Goal: Transaction & Acquisition: Purchase product/service

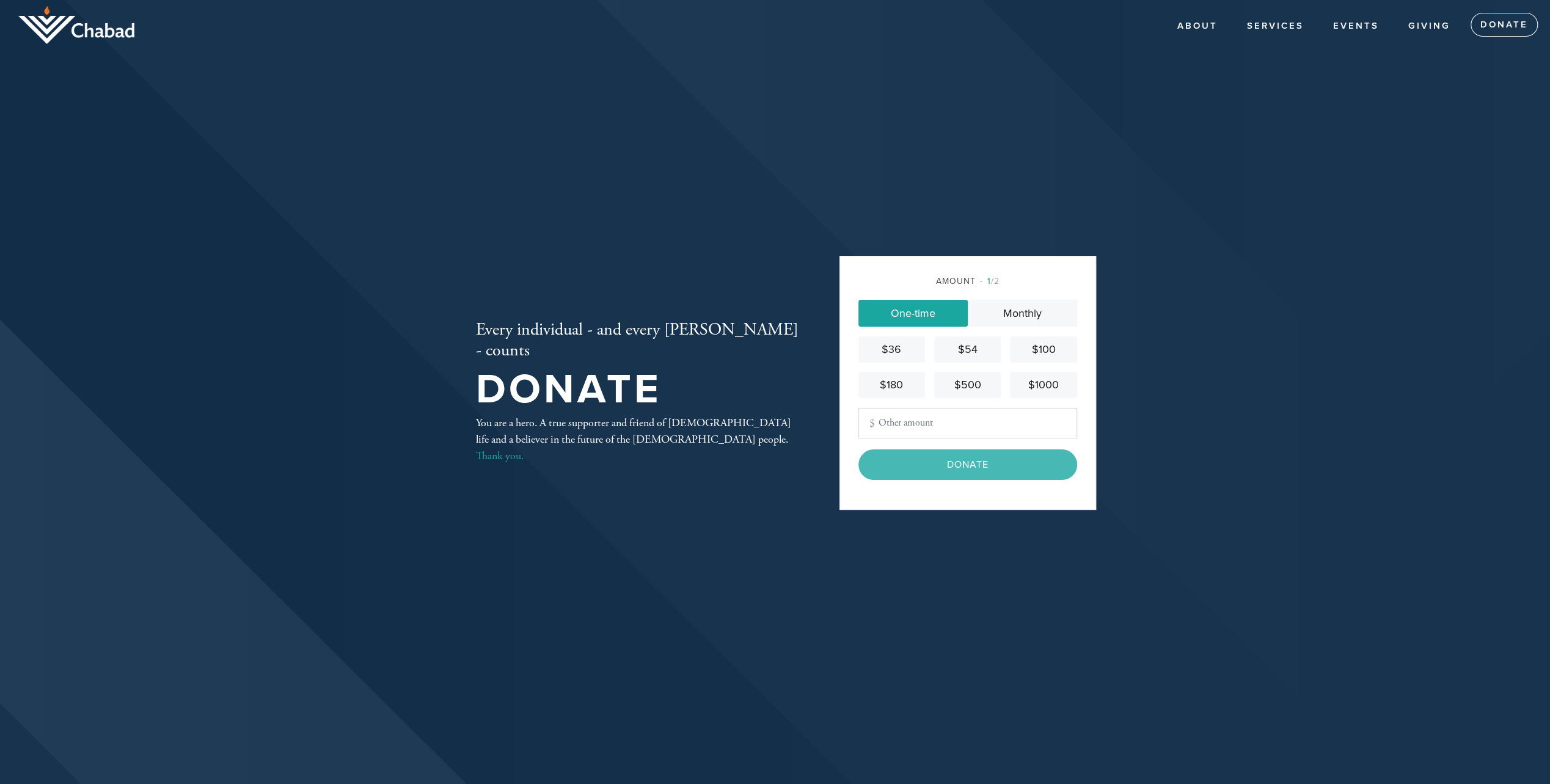
type input "1800"
click at [950, 456] on input "Donate" at bounding box center [968, 465] width 218 height 30
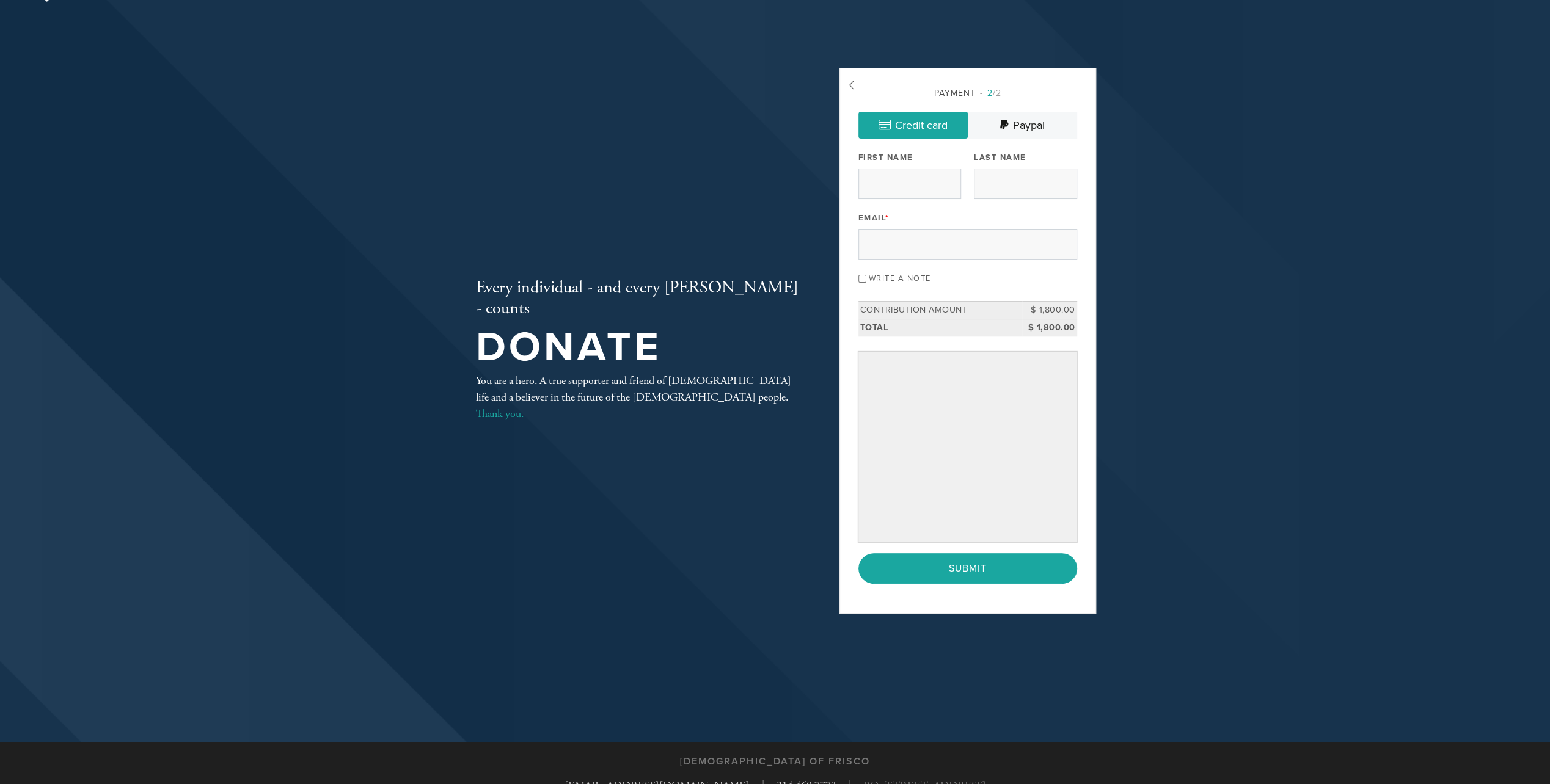
scroll to position [61, 0]
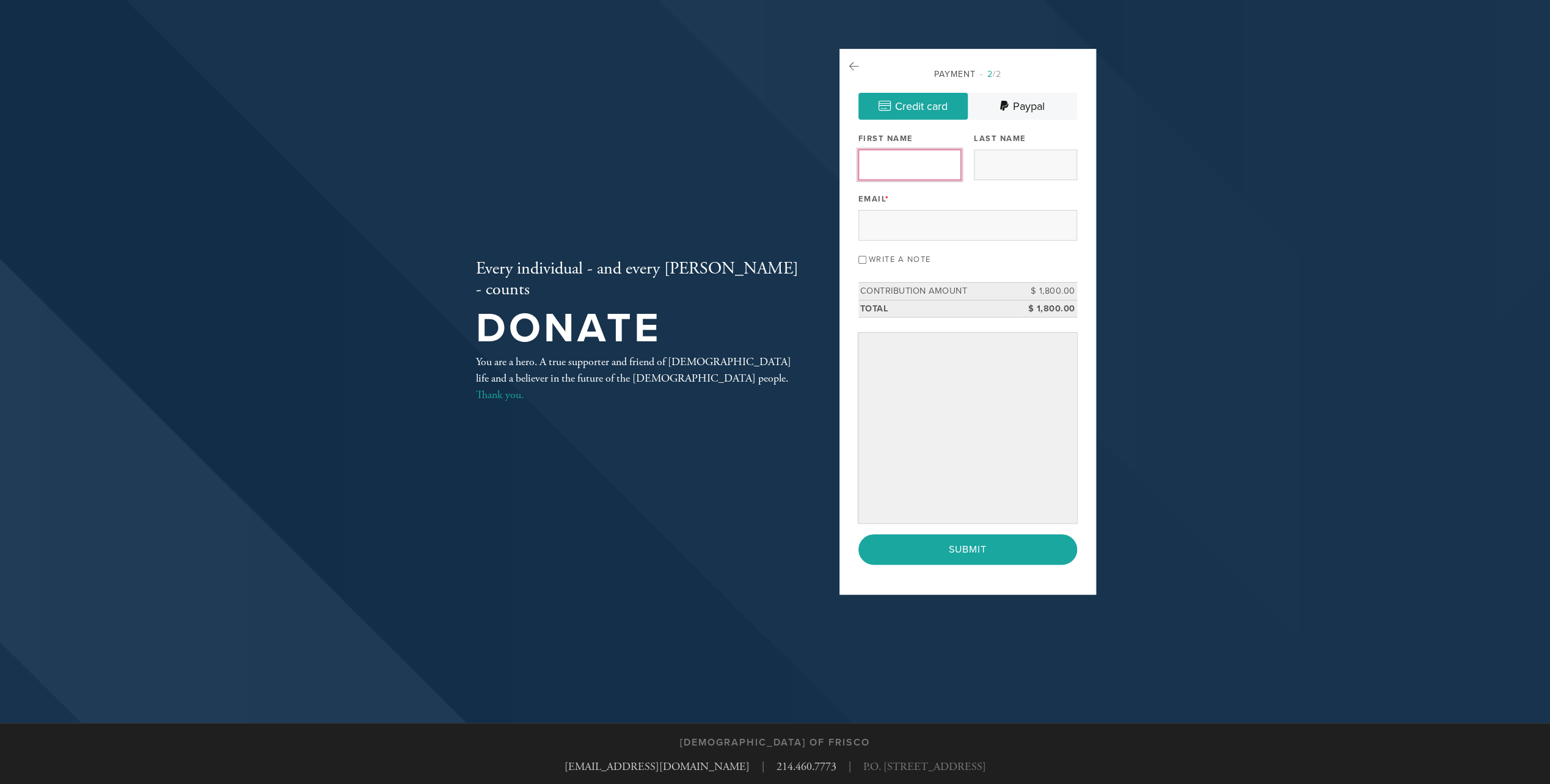
click at [897, 160] on input "First Name" at bounding box center [909, 165] width 103 height 30
type input "Neal"
type input "Reizer"
type input "nreizer@live.com"
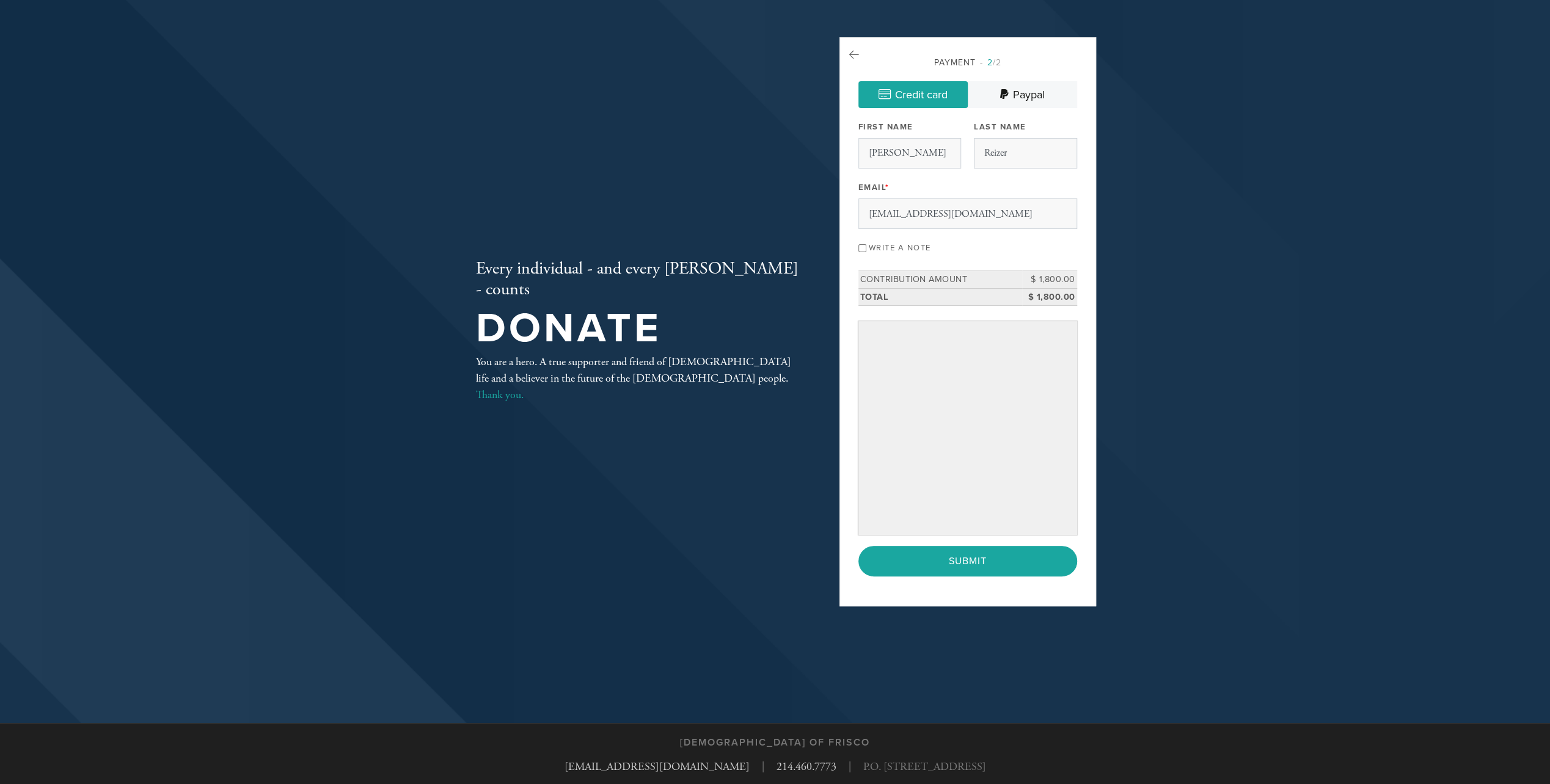
scroll to position [0, 0]
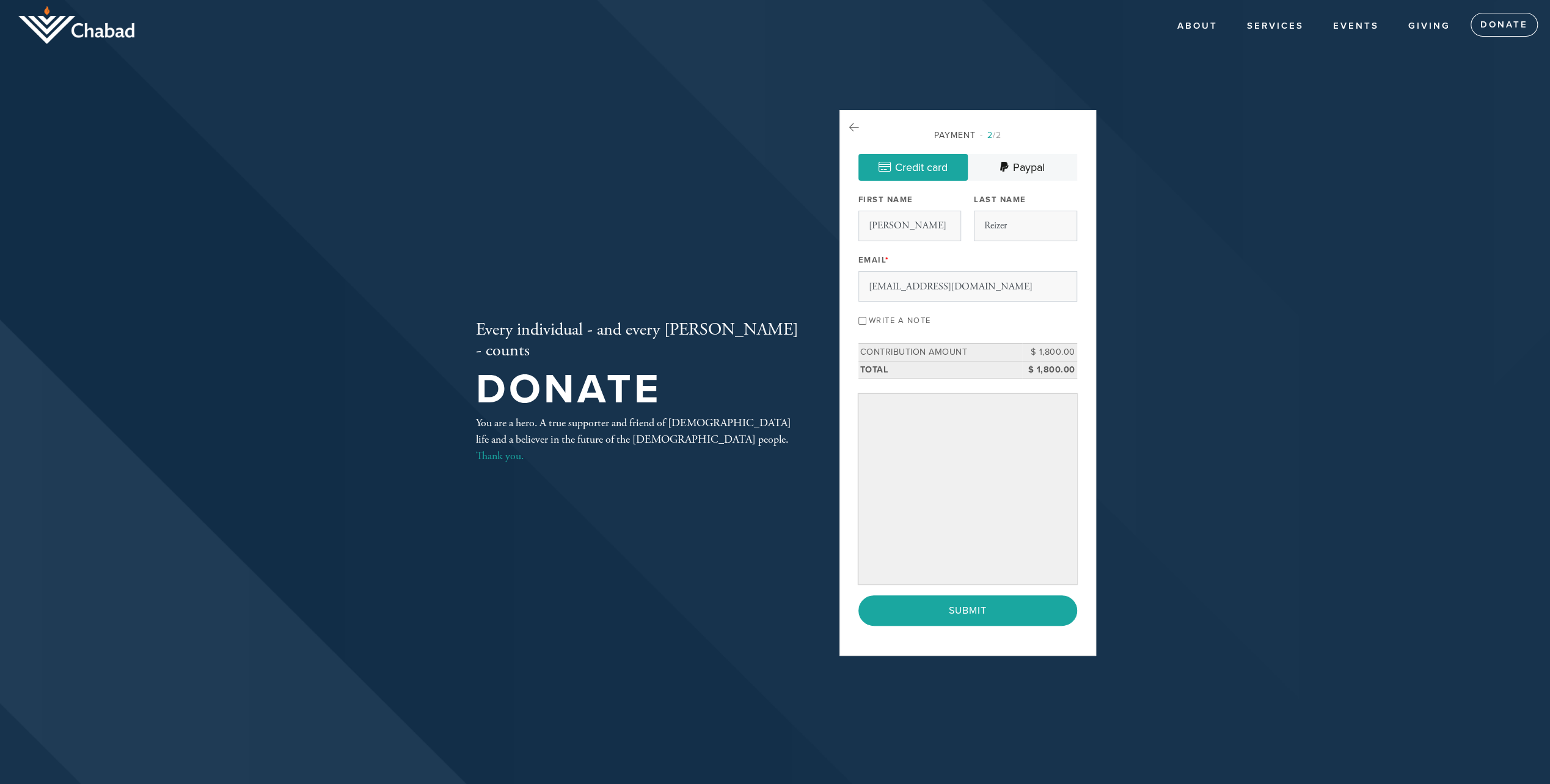
click at [860, 320] on input "Write a note" at bounding box center [862, 321] width 8 height 8
checkbox input "true"
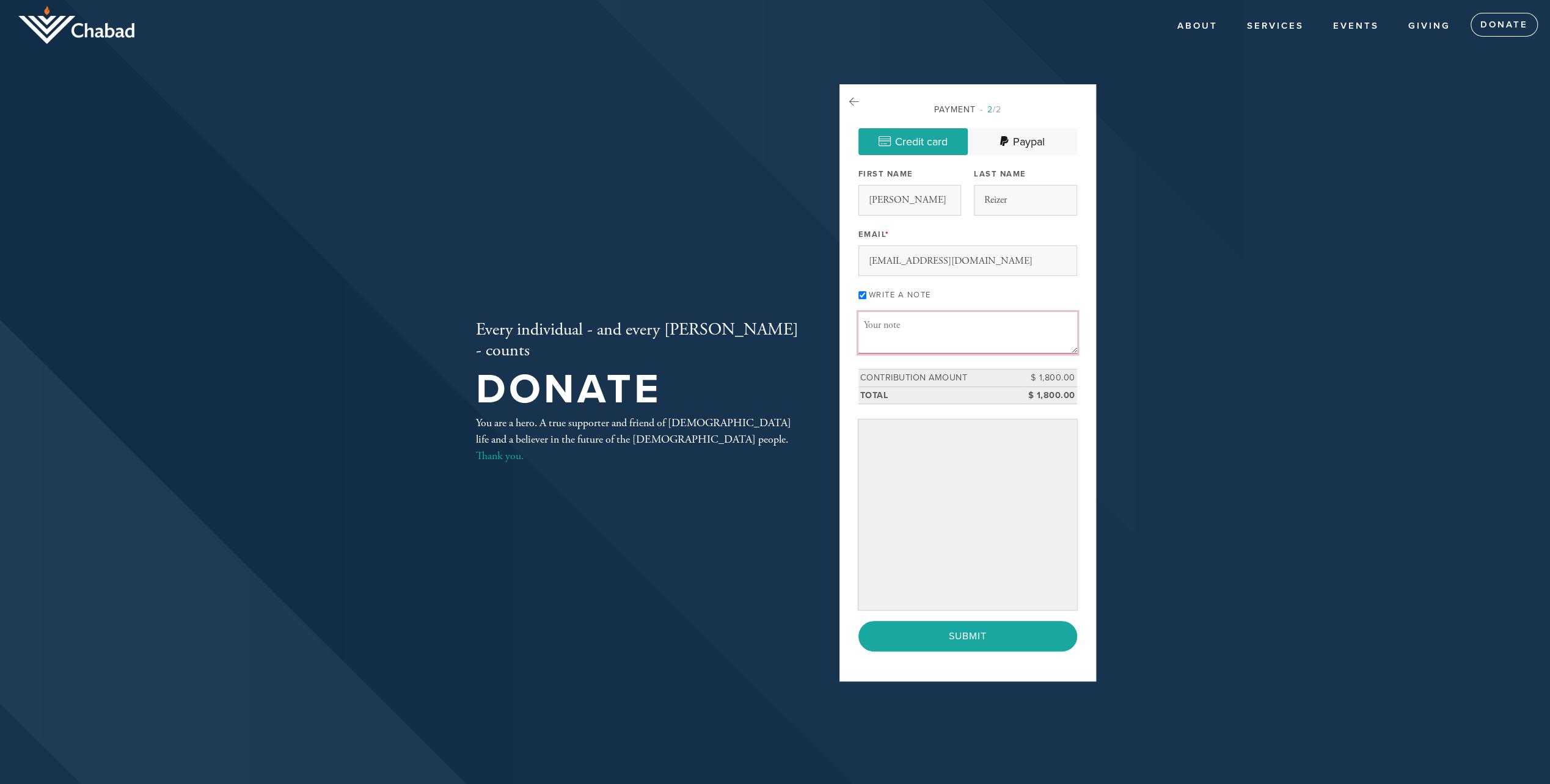
click at [897, 339] on textarea "Message or dedication" at bounding box center [968, 333] width 218 height 41
click at [935, 328] on textarea "In memory of Ilena and Leon Reizer, z''l" at bounding box center [968, 333] width 218 height 41
type textarea "In memory of Ilene and Leon Reizer, z''l"
click at [979, 633] on input "Submit" at bounding box center [968, 636] width 218 height 30
